Goal: Information Seeking & Learning: Learn about a topic

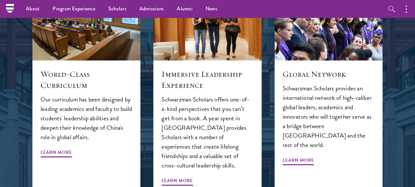
scroll to position [698, 0]
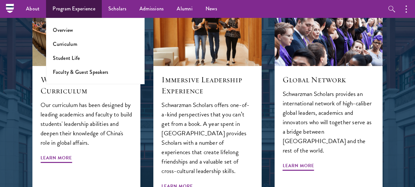
click at [81, 43] on li "Curriculum" at bounding box center [95, 43] width 85 height 7
click at [68, 44] on link "Curriculum" at bounding box center [65, 43] width 24 height 7
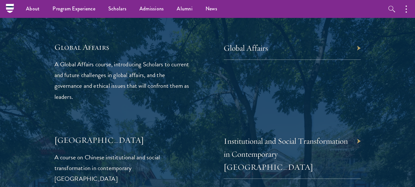
scroll to position [1538, 0]
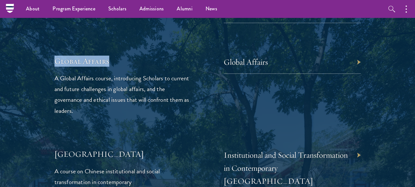
drag, startPoint x: 118, startPoint y: 35, endPoint x: 55, endPoint y: 35, distance: 63.0
click at [55, 55] on h5 "Global Affairs" at bounding box center [123, 60] width 137 height 11
copy h5 "Global Affairs"
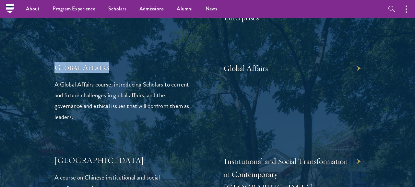
scroll to position [1529, 0]
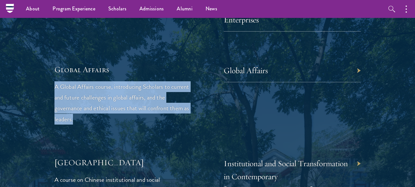
drag, startPoint x: 92, startPoint y: 93, endPoint x: 51, endPoint y: 63, distance: 50.8
copy p "A Global Affairs course, introducing Scholars to current and future challenges …"
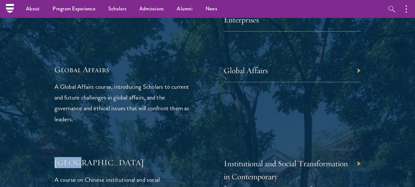
drag, startPoint x: 88, startPoint y: 140, endPoint x: 51, endPoint y: 136, distance: 37.9
copy h5 "[GEOGRAPHIC_DATA]"
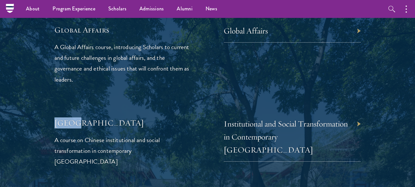
scroll to position [1570, 0]
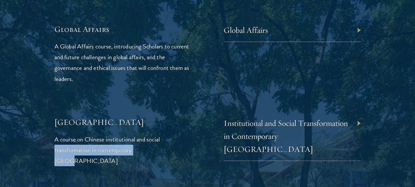
drag, startPoint x: 159, startPoint y: 127, endPoint x: 49, endPoint y: 118, distance: 110.6
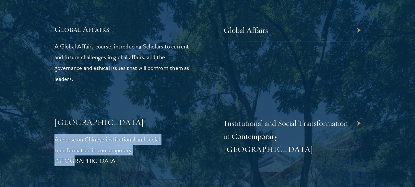
click at [55, 134] on p "A course on Chinese institutional and social transformation in contemporary Chi…" at bounding box center [123, 150] width 137 height 32
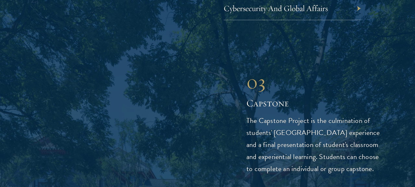
scroll to position [2301, 0]
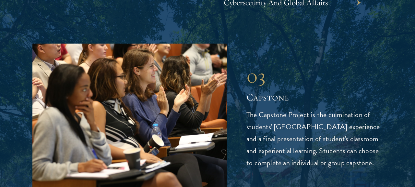
drag, startPoint x: 247, startPoint y: 68, endPoint x: 360, endPoint y: 110, distance: 120.4
click at [362, 112] on p "The Capstone Project is the culmination of students' Schwarzman College experie…" at bounding box center [315, 139] width 136 height 60
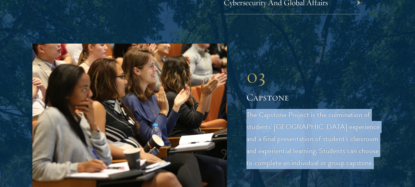
copy p "The Capstone Project is the culmination of students' Schwarzman College experie…"
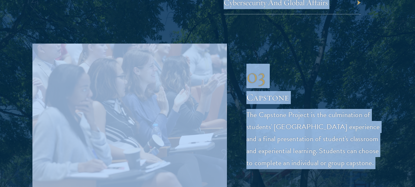
copy body "About Overview Leadership Donors Program Experience Overview Curriculum Student…"
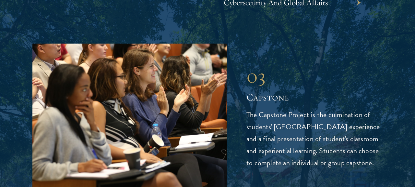
click at [286, 109] on p "The Capstone Project is the culmination of students' Schwarzman College experie…" at bounding box center [315, 139] width 136 height 60
click at [367, 120] on div "03 Capstone 03 Capstone The Capstone Project is the culmination of students' Sc…" at bounding box center [207, 116] width 351 height 146
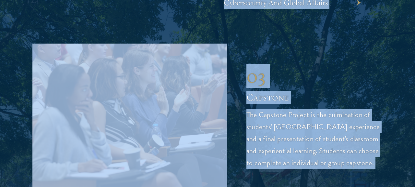
copy body "About Overview Leadership Donors Program Experience Overview Curriculum Student…"
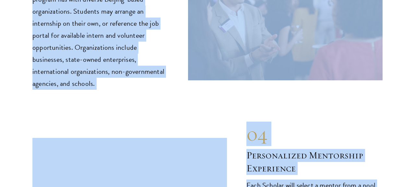
scroll to position [3309, 0]
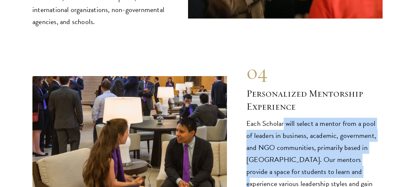
drag, startPoint x: 284, startPoint y: 58, endPoint x: 306, endPoint y: 107, distance: 54.0
click at [306, 117] on p "Each Scholar will select a mentor from a pool of leaders in business, academic,…" at bounding box center [315, 177] width 136 height 120
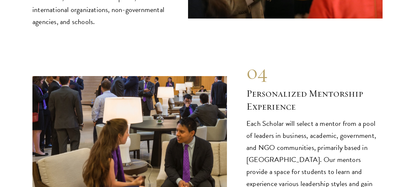
click at [346, 117] on p "Each Scholar will select a mentor from a pool of leaders in business, academic,…" at bounding box center [315, 177] width 136 height 120
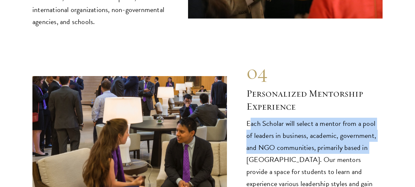
drag, startPoint x: 249, startPoint y: 57, endPoint x: 358, endPoint y: 80, distance: 111.1
click at [358, 117] on p "Each Scholar will select a mentor from a pool of leaders in business, academic,…" at bounding box center [315, 177] width 136 height 120
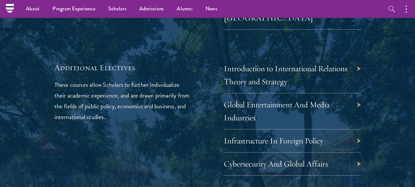
scroll to position [2051, 0]
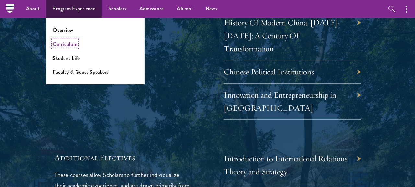
click at [76, 41] on link "Curriculum" at bounding box center [65, 43] width 24 height 7
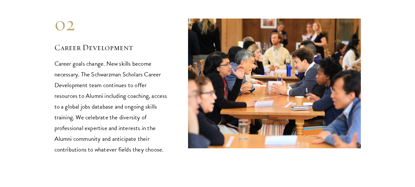
scroll to position [805, 0]
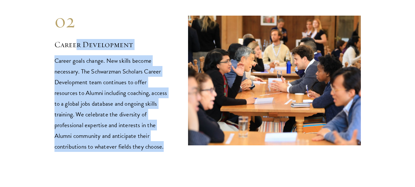
drag, startPoint x: 170, startPoint y: 130, endPoint x: 76, endPoint y: 33, distance: 135.4
click at [76, 33] on div "02 Career Development Career goals change. New skills become necessary. The Sch…" at bounding box center [208, 80] width 307 height 142
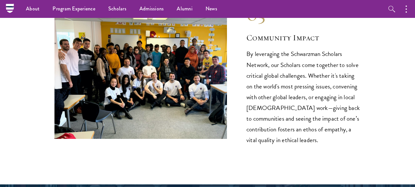
scroll to position [984, 0]
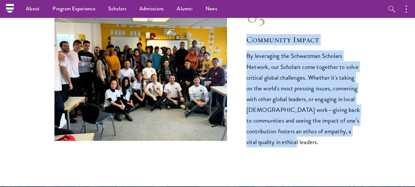
drag, startPoint x: 281, startPoint y: 133, endPoint x: 246, endPoint y: 24, distance: 115.0
click at [246, 24] on div "03 Community Impact By leveraging the Schwarzman Scholars Network, our Scholars…" at bounding box center [208, 75] width 307 height 142
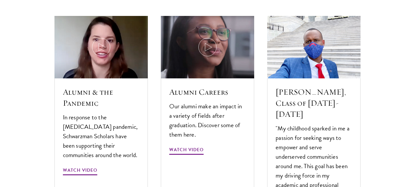
scroll to position [1920, 0]
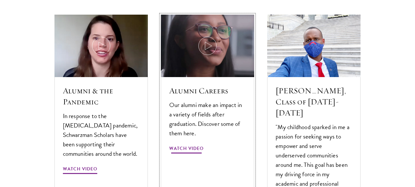
click at [227, 85] on div "Alumni Careers Our alumni make an impact in a variety of fields after graduatio…" at bounding box center [207, 153] width 93 height 152
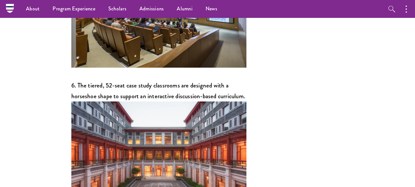
scroll to position [1185, 0]
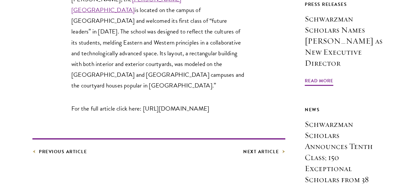
scroll to position [469, 0]
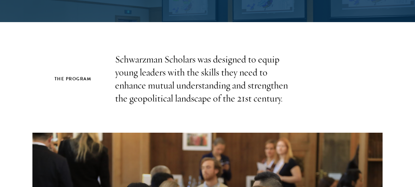
scroll to position [147, 0]
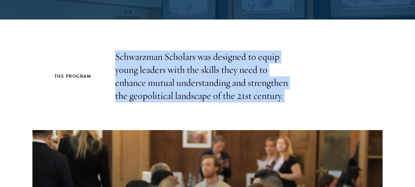
drag, startPoint x: 112, startPoint y: 58, endPoint x: 132, endPoint y: 113, distance: 58.8
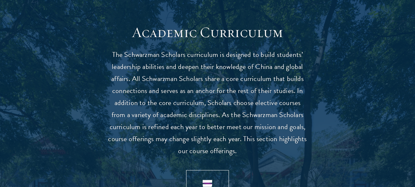
scroll to position [558, 0]
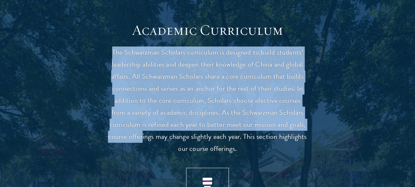
drag, startPoint x: 102, startPoint y: 52, endPoint x: 143, endPoint y: 134, distance: 91.9
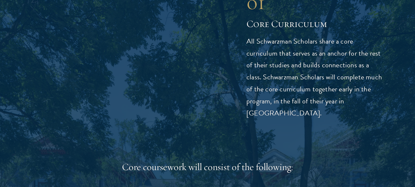
scroll to position [879, 0]
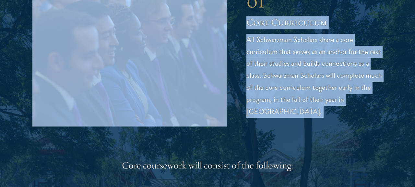
drag, startPoint x: 242, startPoint y: 29, endPoint x: 270, endPoint y: 143, distance: 117.0
click at [273, 58] on p "All Schwarzman Scholars share a core curriculum that serves as an anchor for th…" at bounding box center [315, 76] width 136 height 84
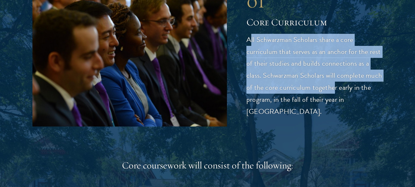
drag, startPoint x: 252, startPoint y: 46, endPoint x: 334, endPoint y: 93, distance: 94.9
click at [334, 93] on p "All Schwarzman Scholars share a core curriculum that serves as an anchor for th…" at bounding box center [315, 76] width 136 height 84
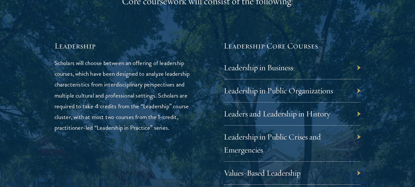
scroll to position [1049, 0]
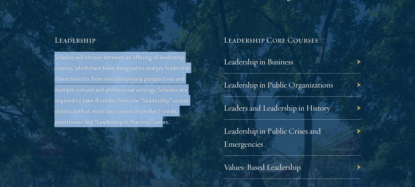
drag, startPoint x: 54, startPoint y: 54, endPoint x: 164, endPoint y: 124, distance: 130.6
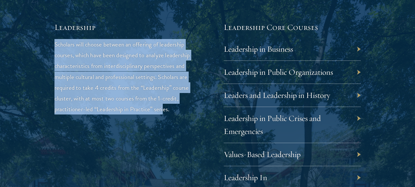
scroll to position [1063, 0]
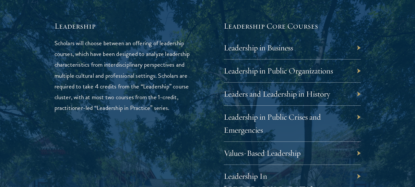
click at [173, 111] on p "Scholars will choose between an offering of leadership courses, which have been…" at bounding box center [123, 75] width 137 height 75
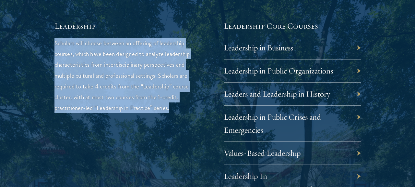
drag, startPoint x: 177, startPoint y: 115, endPoint x: 54, endPoint y: 48, distance: 140.3
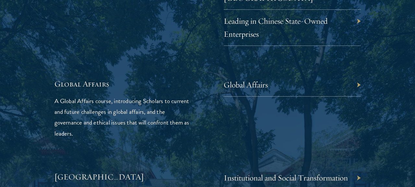
scroll to position [1517, 0]
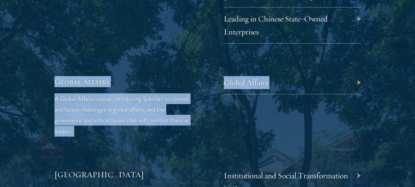
drag, startPoint x: 55, startPoint y: 58, endPoint x: 92, endPoint y: 112, distance: 66.3
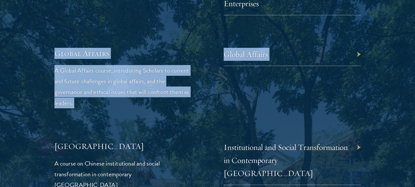
scroll to position [1549, 0]
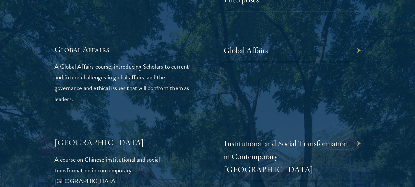
click at [95, 137] on div "China A course on Chinese institutional and social transformation in contempora…" at bounding box center [123, 161] width 137 height 49
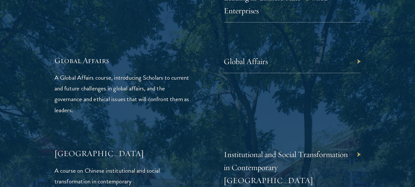
scroll to position [1540, 0]
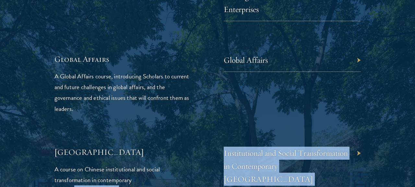
drag, startPoint x: 163, startPoint y: 162, endPoint x: 158, endPoint y: 150, distance: 12.5
click at [158, 150] on div "01 Core Curriculum 01 Core Curriculum All Schwarzman Scholars share a core curr…" at bounding box center [207, 135] width 351 height 1632
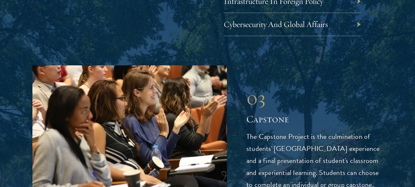
scroll to position [2288, 0]
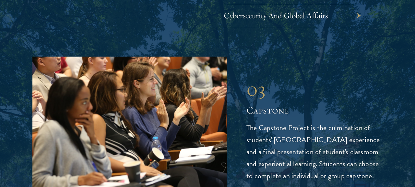
drag, startPoint x: 246, startPoint y: 72, endPoint x: 359, endPoint y: 135, distance: 128.6
click at [359, 135] on div "03 Capstone 03 Capstone The Capstone Project is the culmination of students' Sc…" at bounding box center [207, 129] width 351 height 146
copy p "The Capstone Project is the culmination of students' Schwarzman College experie…"
drag, startPoint x: 371, startPoint y: 129, endPoint x: 248, endPoint y: 73, distance: 135.5
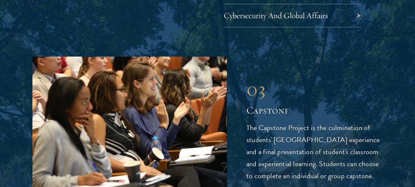
click at [248, 122] on p "The Capstone Project is the culmination of students' Schwarzman College experie…" at bounding box center [315, 152] width 136 height 60
copy p "The Capstone Project is the culmination of students' Schwarzman College experie…"
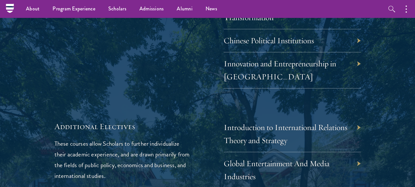
scroll to position [2079, 0]
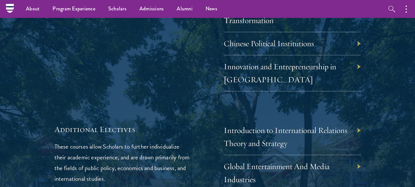
drag, startPoint x: 134, startPoint y: 136, endPoint x: 108, endPoint y: 147, distance: 28.7
click at [108, 147] on div "Additional Electives These courses allow Scholars to further individualize thei…" at bounding box center [123, 180] width 137 height 113
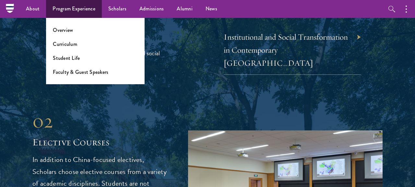
scroll to position [1621, 0]
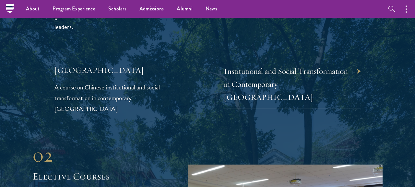
drag, startPoint x: 69, startPoint y: 175, endPoint x: 37, endPoint y: 136, distance: 50.2
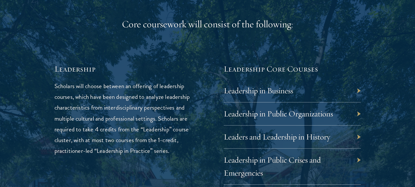
scroll to position [1020, 0]
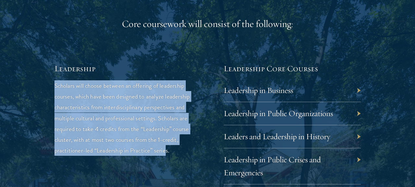
drag, startPoint x: 54, startPoint y: 86, endPoint x: 167, endPoint y: 148, distance: 129.2
click at [167, 148] on p "Scholars will choose between an offering of leadership courses, which have been…" at bounding box center [123, 117] width 137 height 75
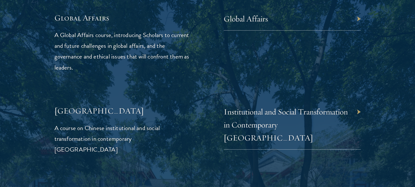
scroll to position [1582, 0]
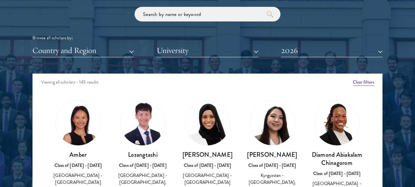
scroll to position [766, 0]
